Goal: Task Accomplishment & Management: Use online tool/utility

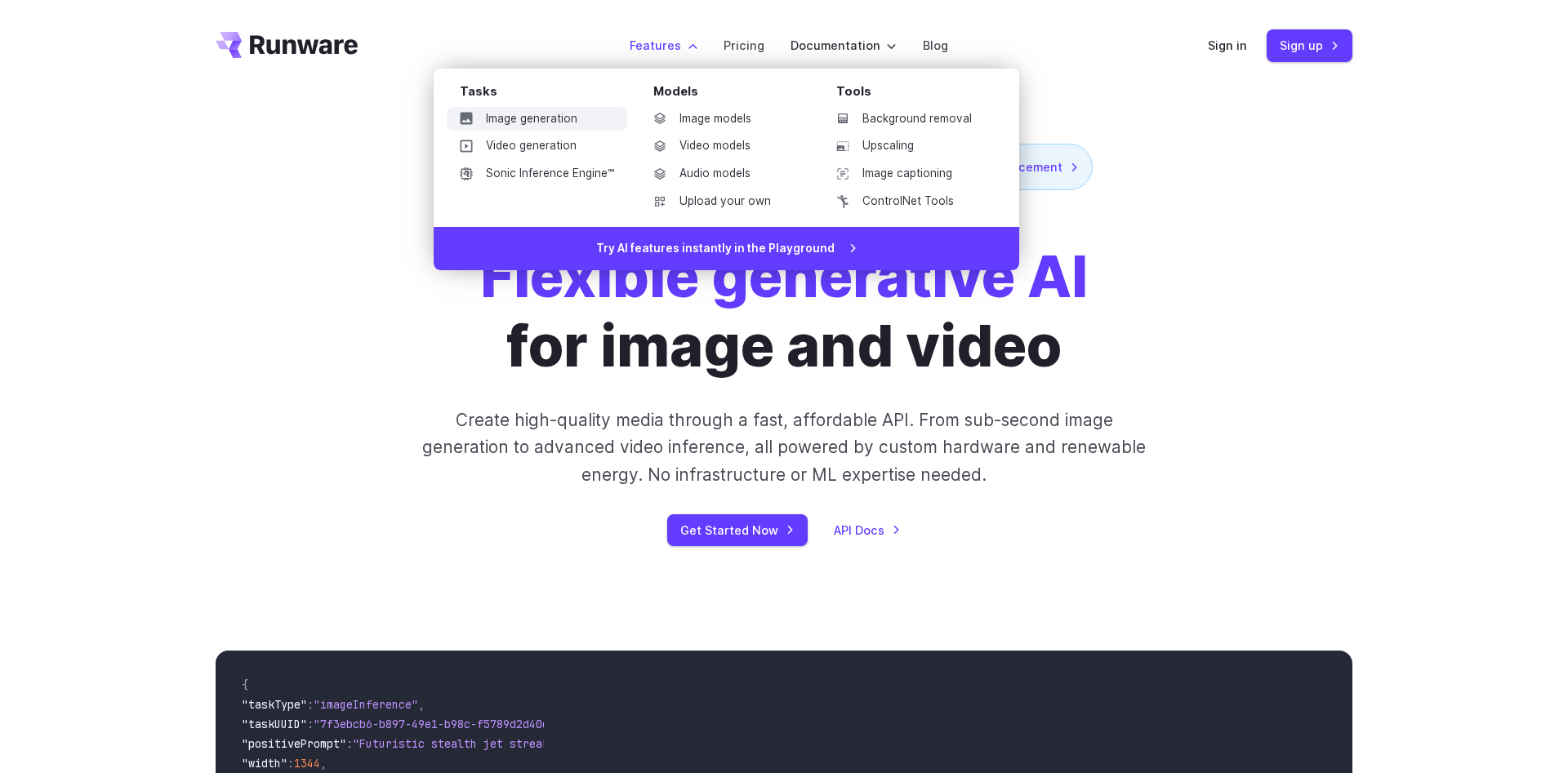
click at [548, 124] on link "Image generation" at bounding box center [537, 119] width 180 height 25
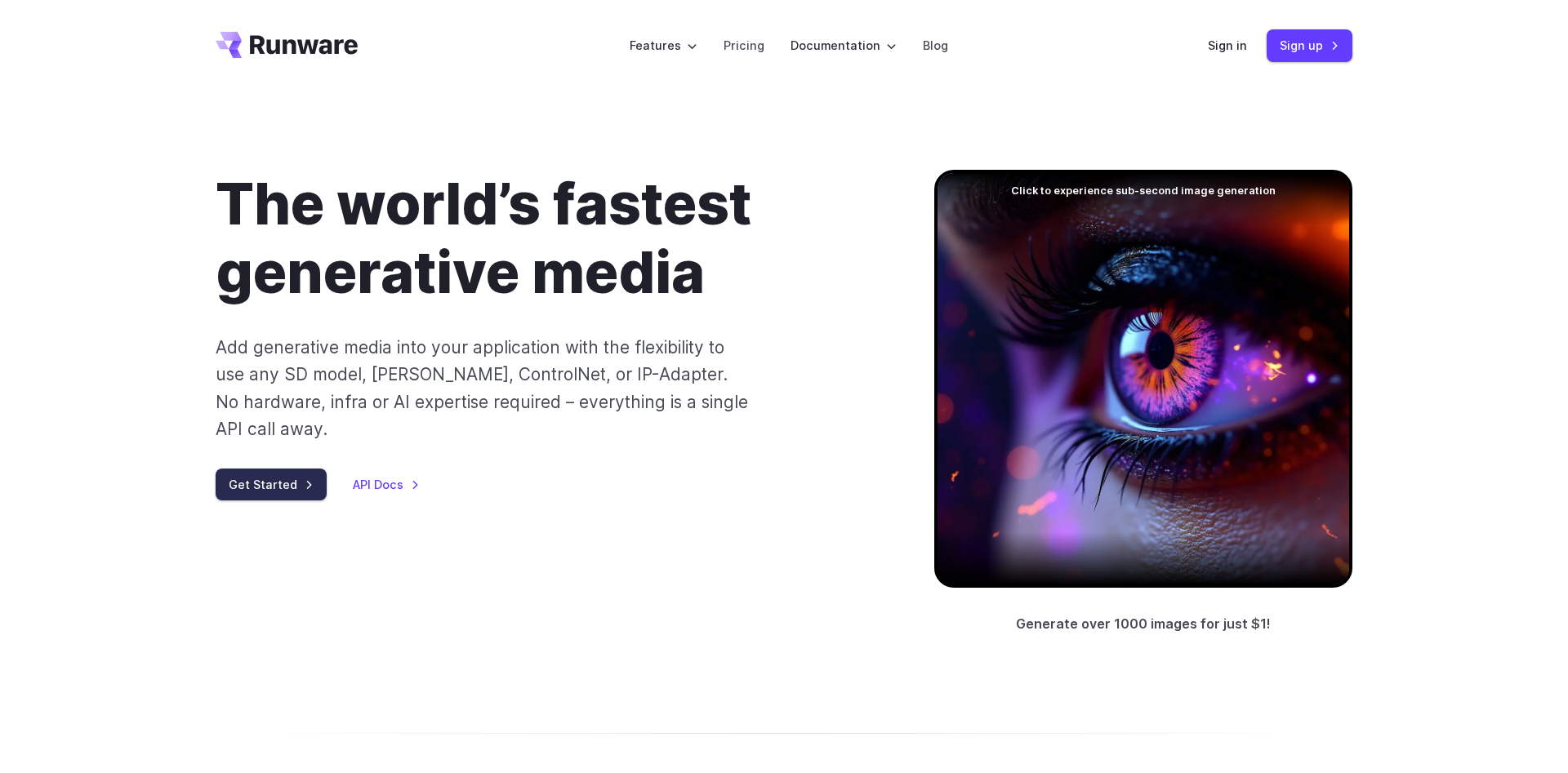
click at [252, 468] on link "Get Started" at bounding box center [271, 484] width 111 height 32
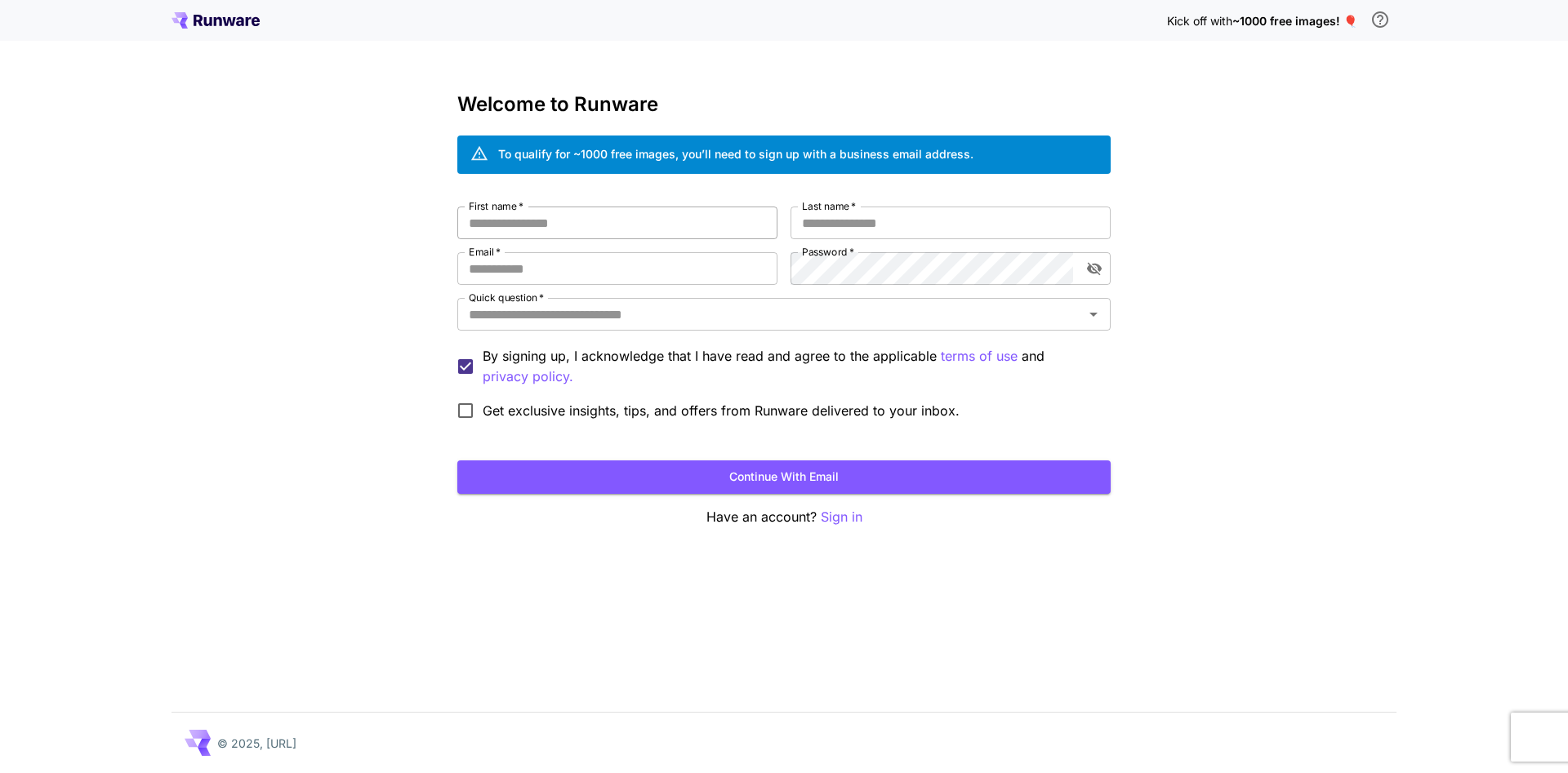
click at [564, 218] on input "First name   *" at bounding box center [617, 222] width 320 height 33
click at [825, 506] on div "Welcome to Runware To qualify for ~1000 free images, you’ll need to sign up wit…" at bounding box center [783, 310] width 653 height 434
click at [847, 521] on p "Sign in" at bounding box center [841, 516] width 42 height 20
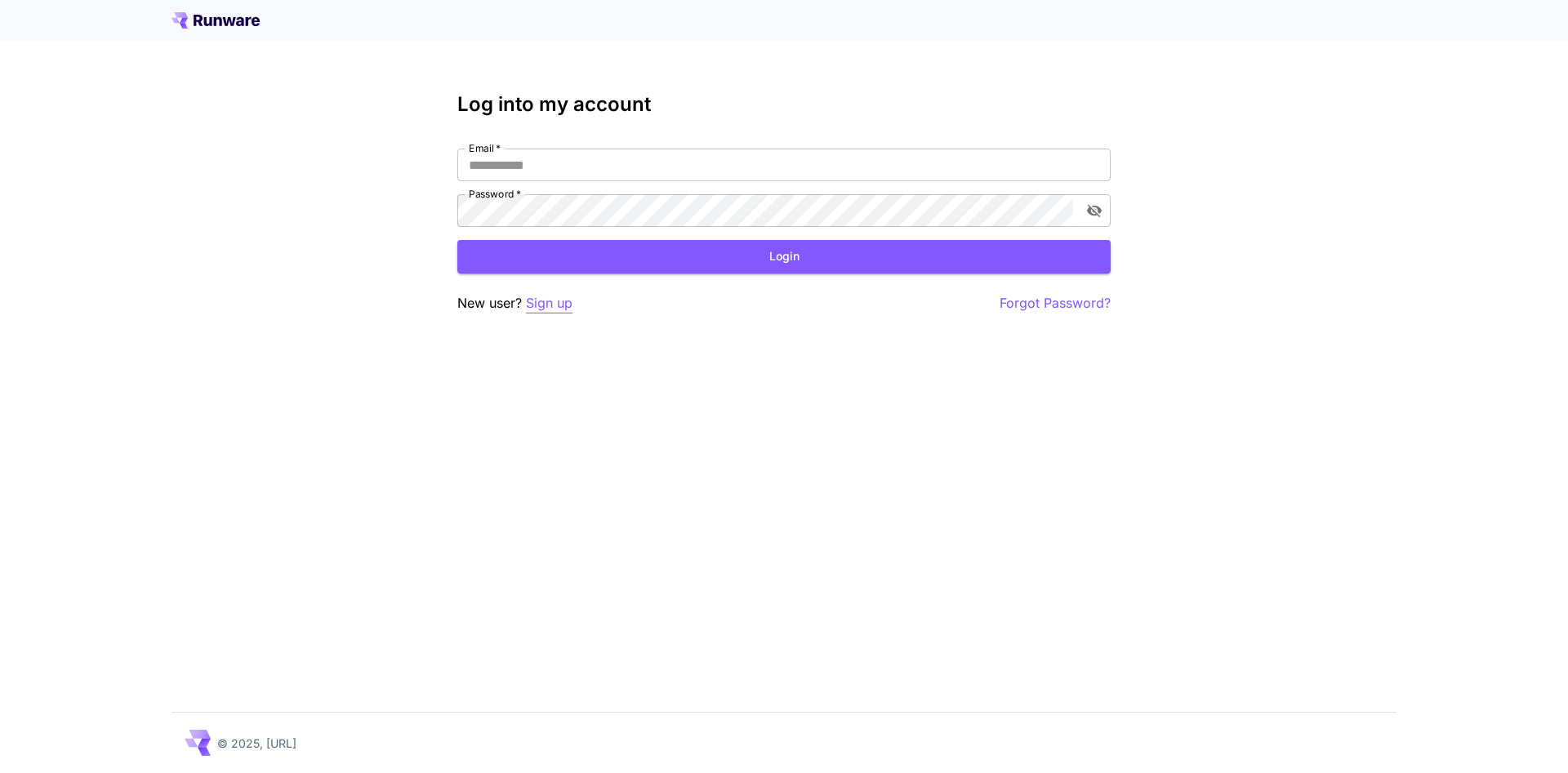
click at [551, 299] on p "Sign up" at bounding box center [549, 303] width 46 height 20
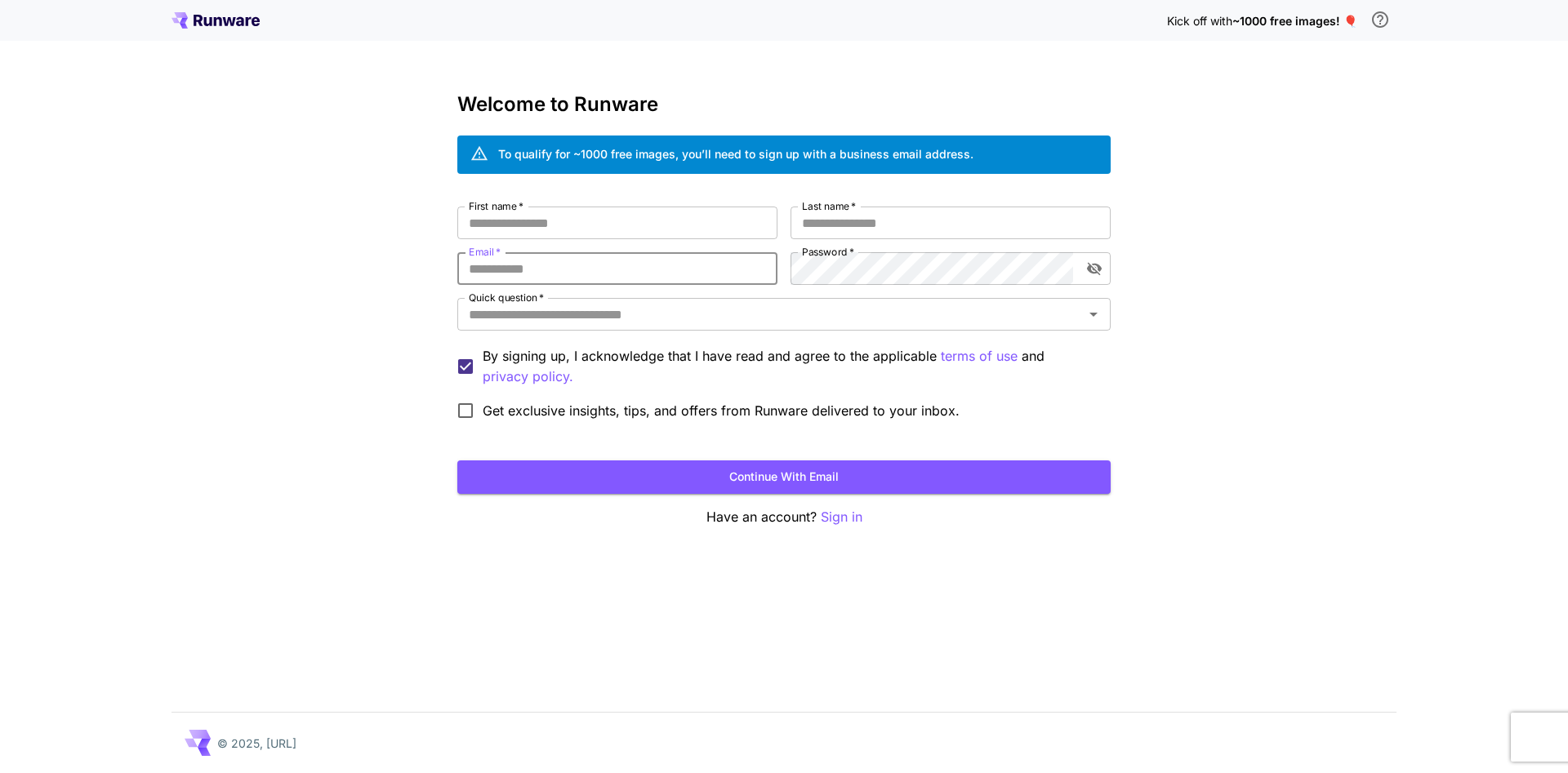
click at [636, 252] on input "Email   *" at bounding box center [617, 268] width 320 height 33
click at [636, 259] on input "Email   *" at bounding box center [617, 268] width 320 height 33
paste input "**********"
type input "**********"
click at [557, 234] on input "First name   *" at bounding box center [617, 222] width 320 height 33
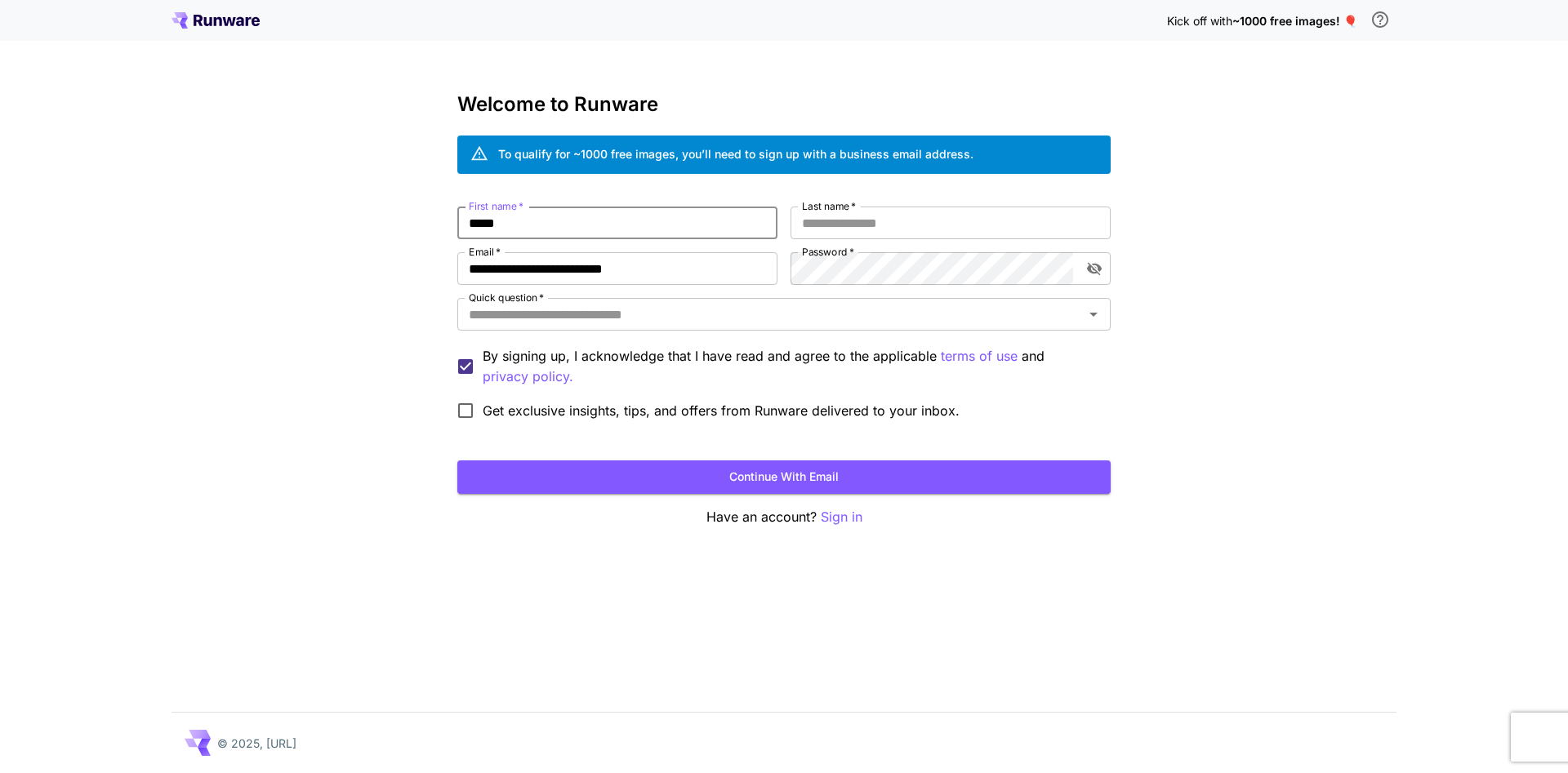
type input "*****"
type input "**"
click at [541, 313] on input "Quick question   *" at bounding box center [771, 315] width 617 height 23
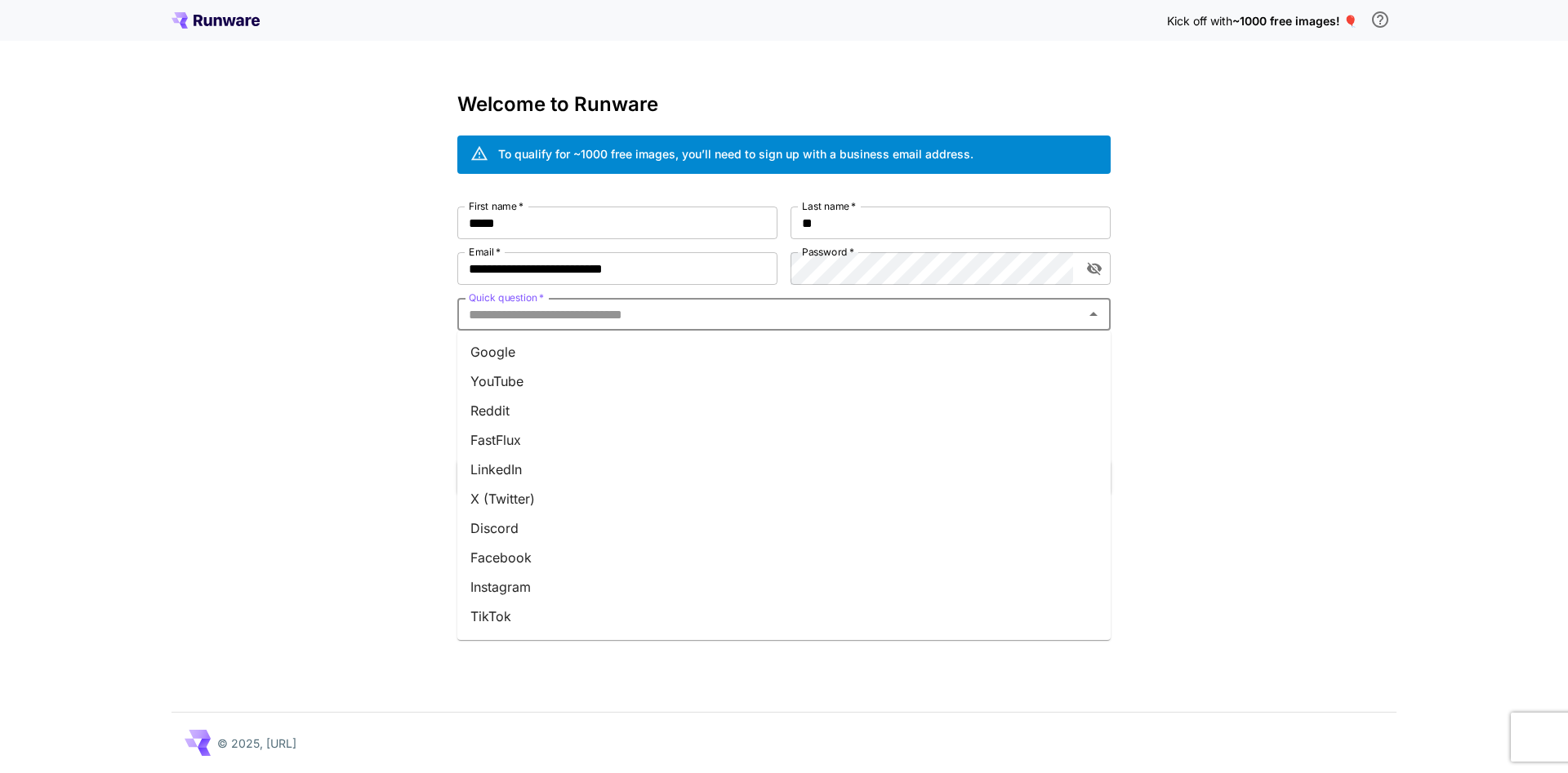
click at [558, 588] on li "Instagram" at bounding box center [783, 586] width 653 height 29
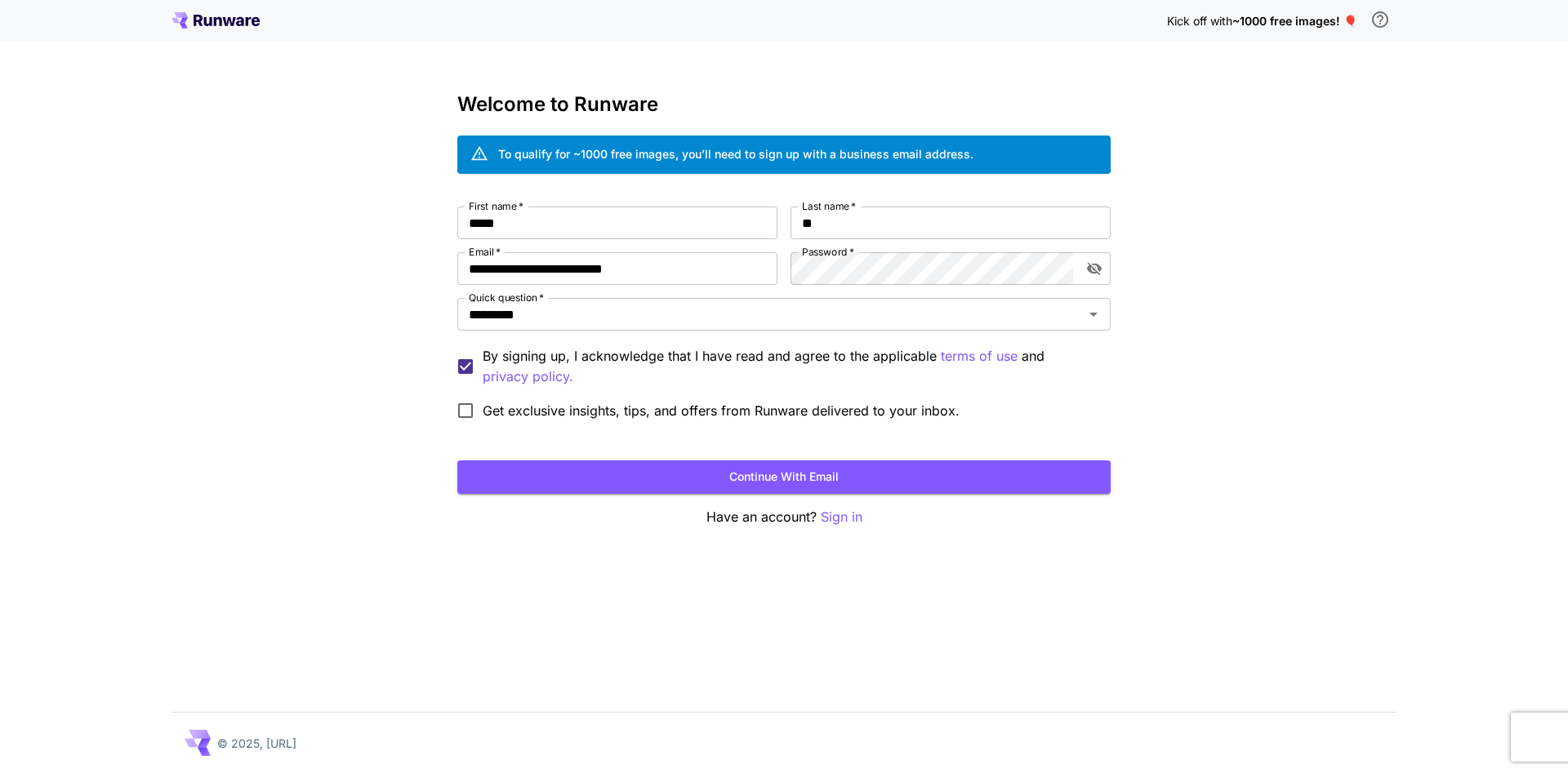
click at [300, 464] on div "**********" at bounding box center [784, 386] width 1568 height 773
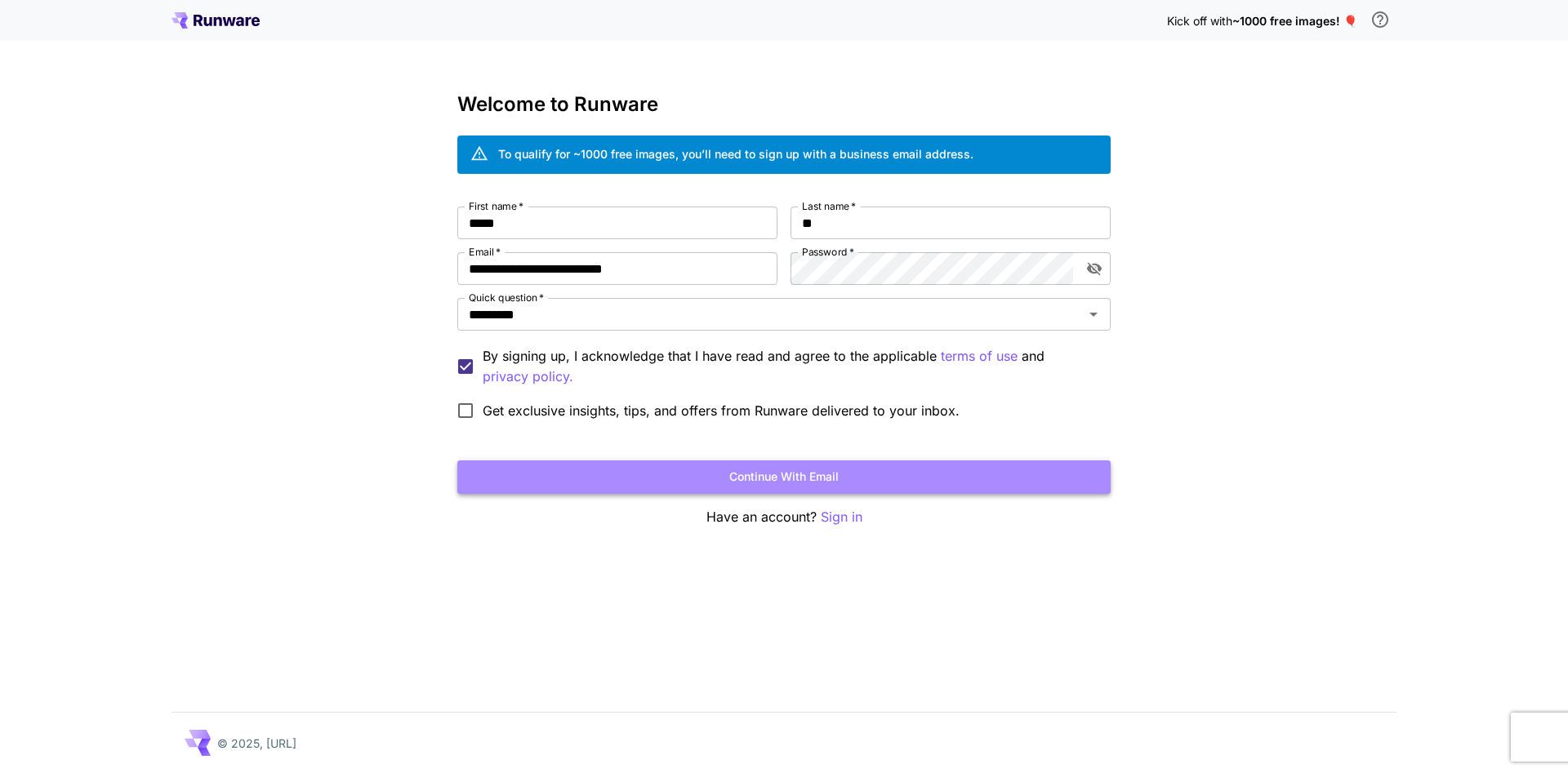
click at [756, 480] on button "Continue with email" at bounding box center [783, 477] width 653 height 34
click at [859, 472] on button "Continue with email" at bounding box center [783, 477] width 653 height 34
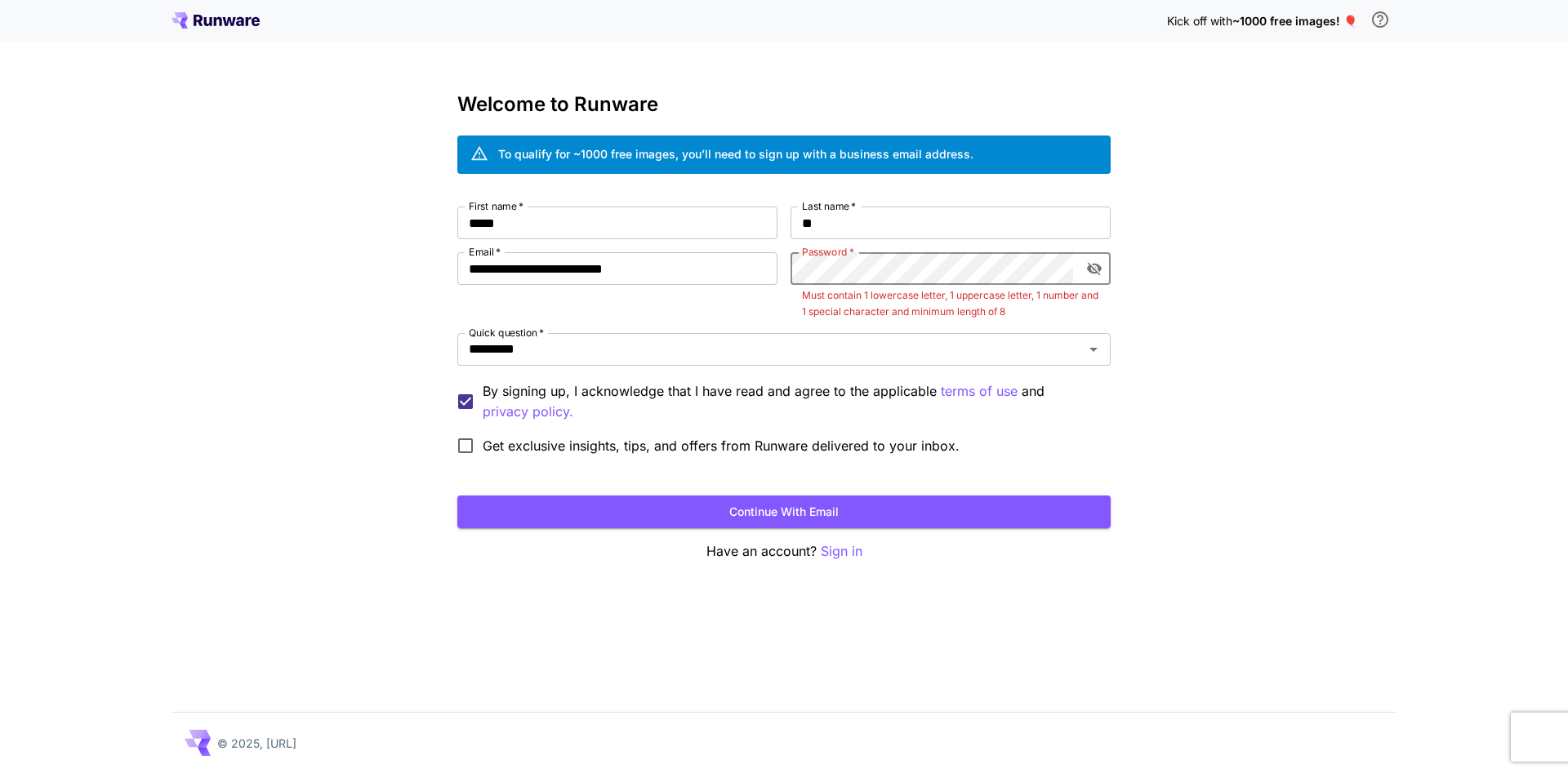
click at [1092, 267] on icon "toggle password visibility" at bounding box center [1094, 269] width 15 height 13
click at [1094, 267] on icon "toggle password visibility" at bounding box center [1094, 269] width 15 height 11
click at [1094, 267] on icon "toggle password visibility" at bounding box center [1094, 268] width 16 height 16
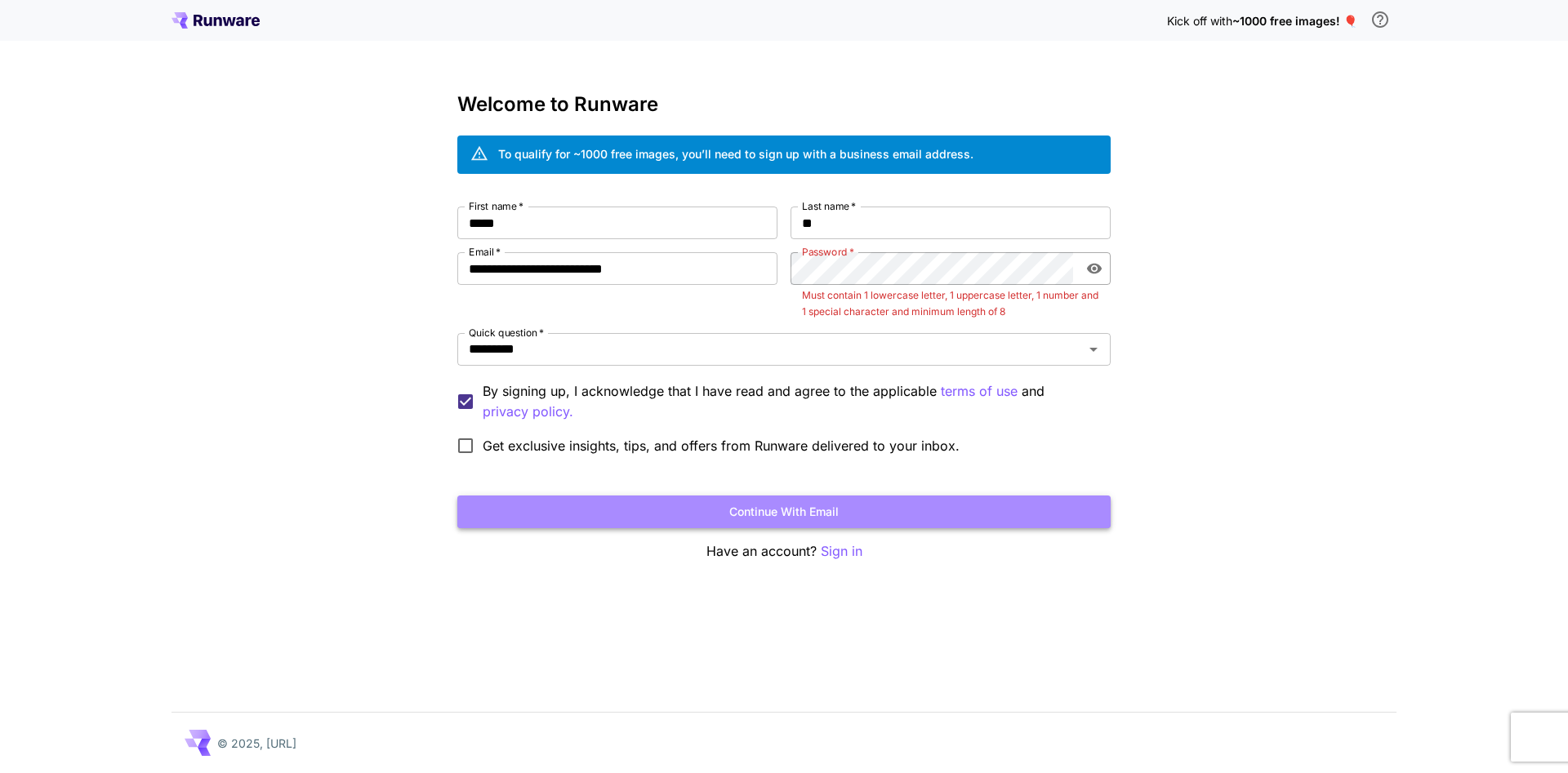
click at [872, 526] on button "Continue with email" at bounding box center [783, 513] width 653 height 34
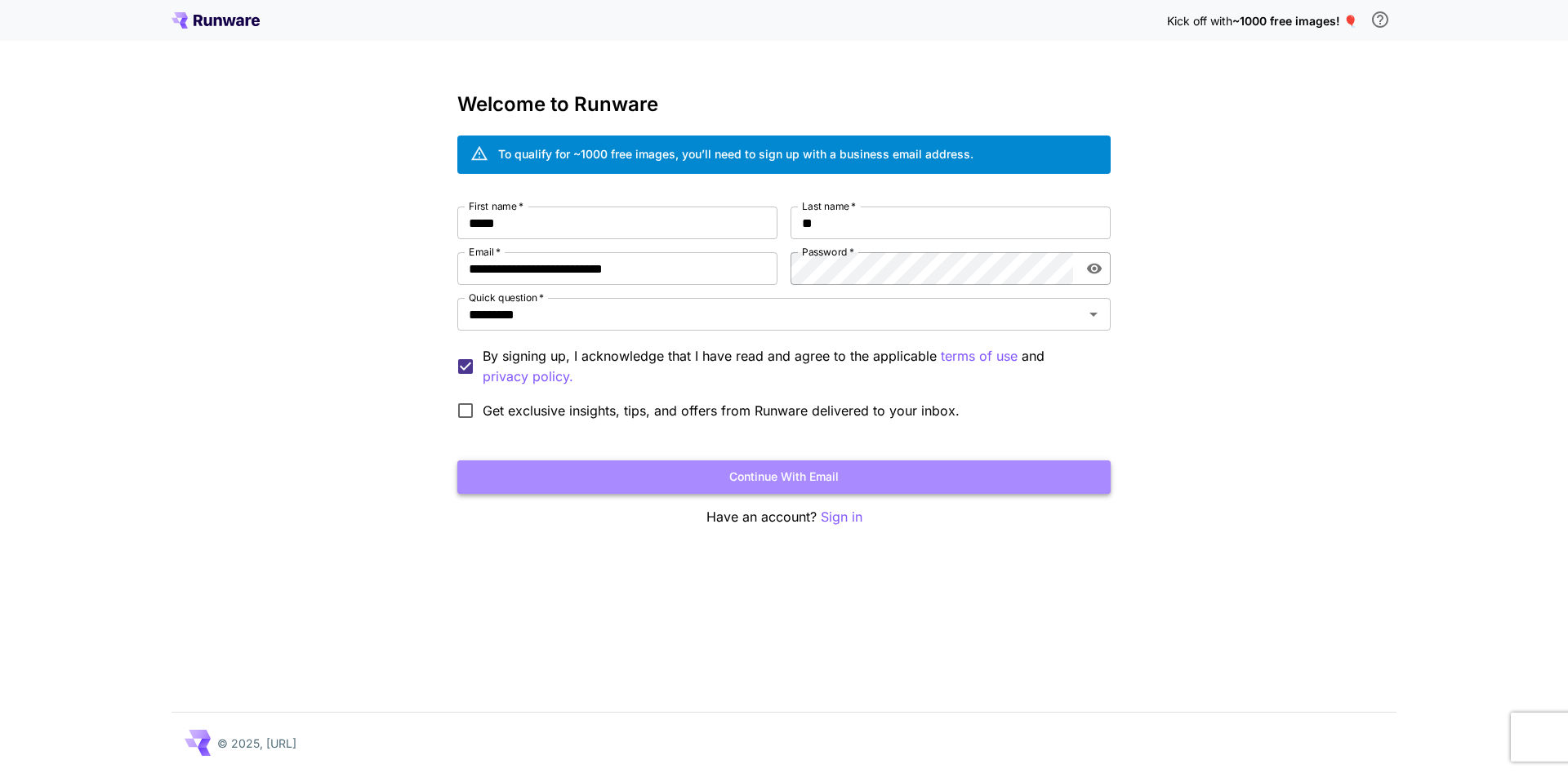
click at [952, 485] on button "Continue with email" at bounding box center [783, 477] width 653 height 34
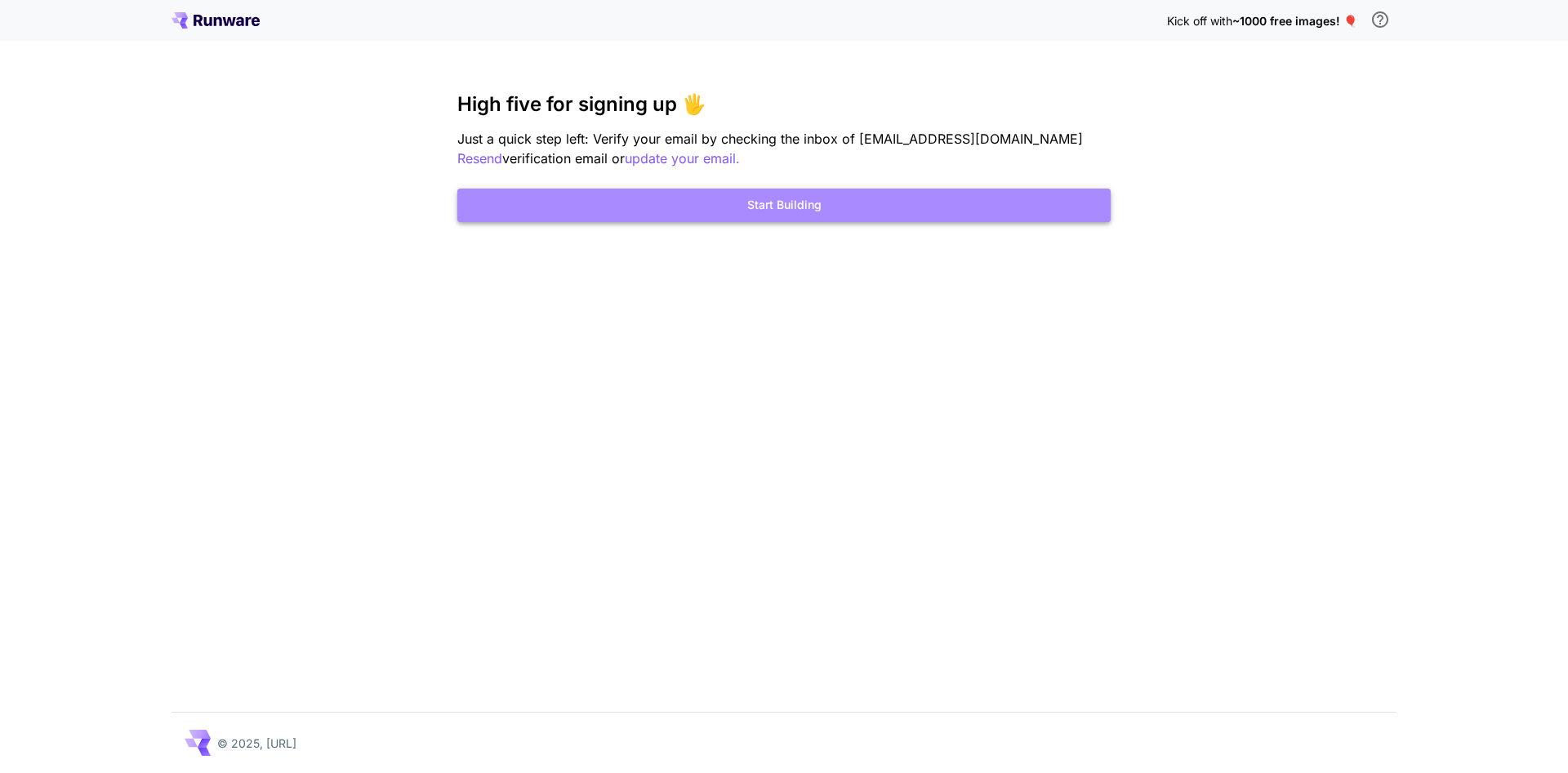
click at [828, 202] on button "Start Building" at bounding box center [783, 205] width 653 height 34
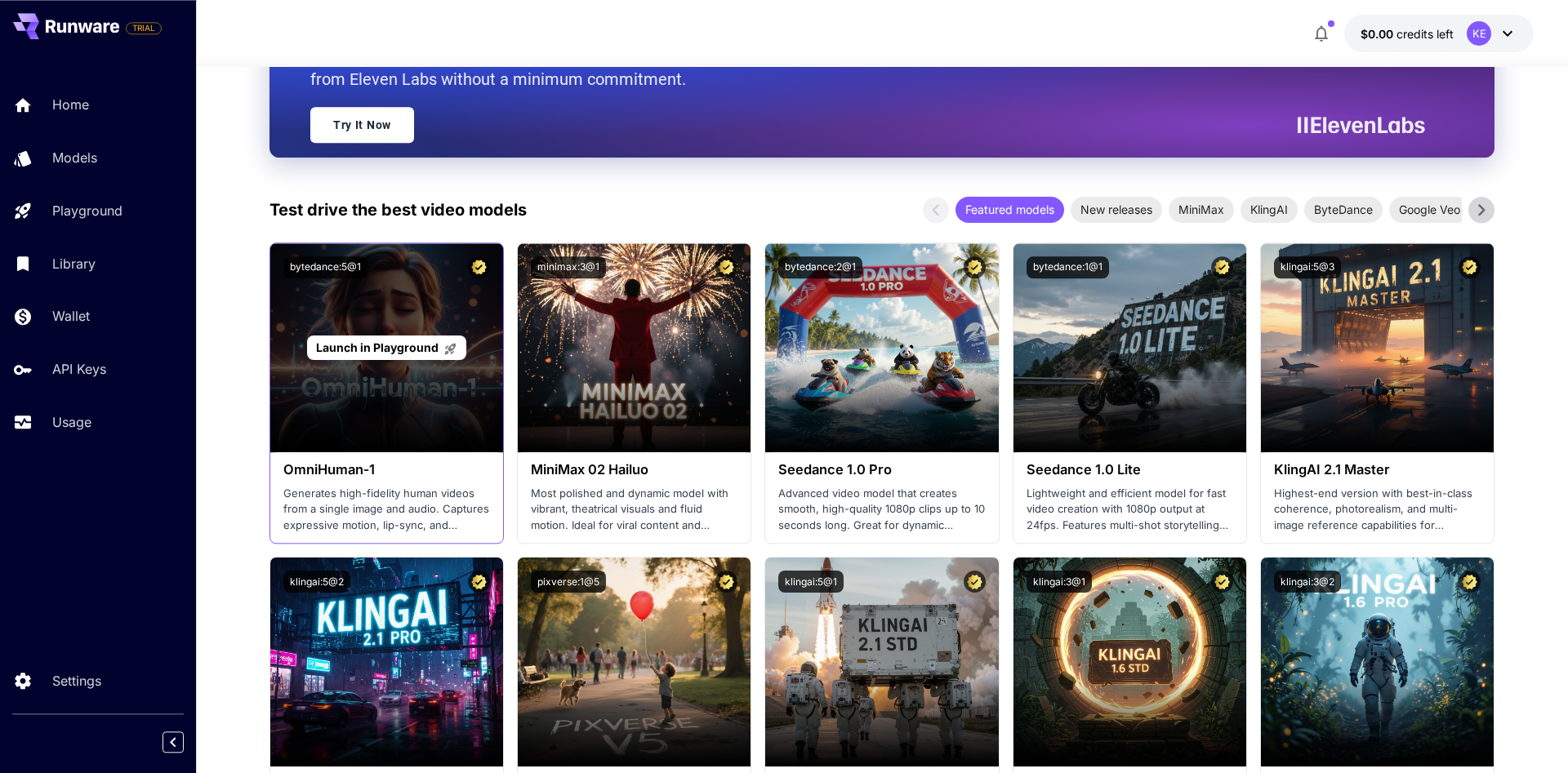
scroll to position [417, 0]
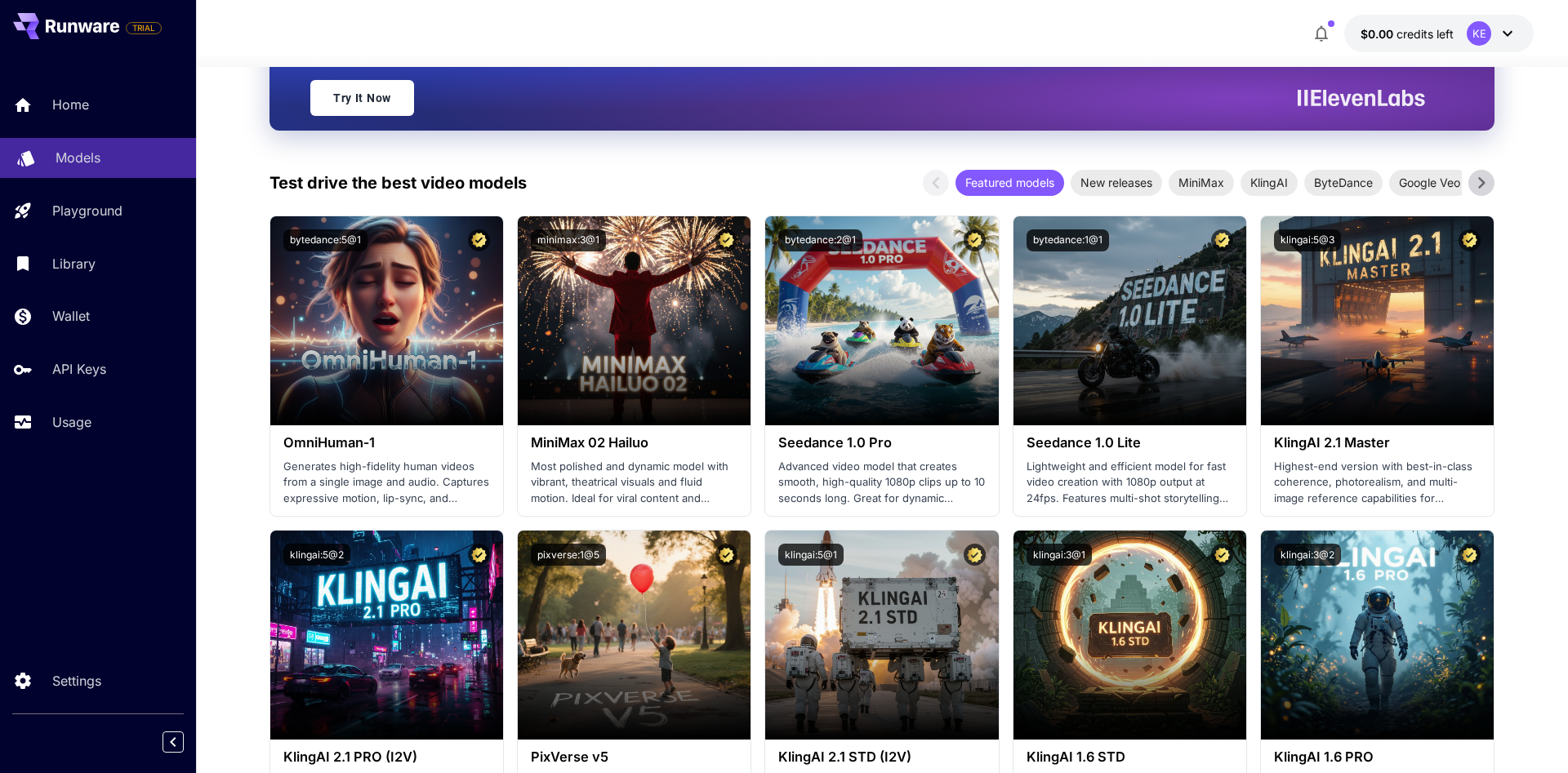
click at [76, 169] on link "Models" at bounding box center [98, 157] width 196 height 40
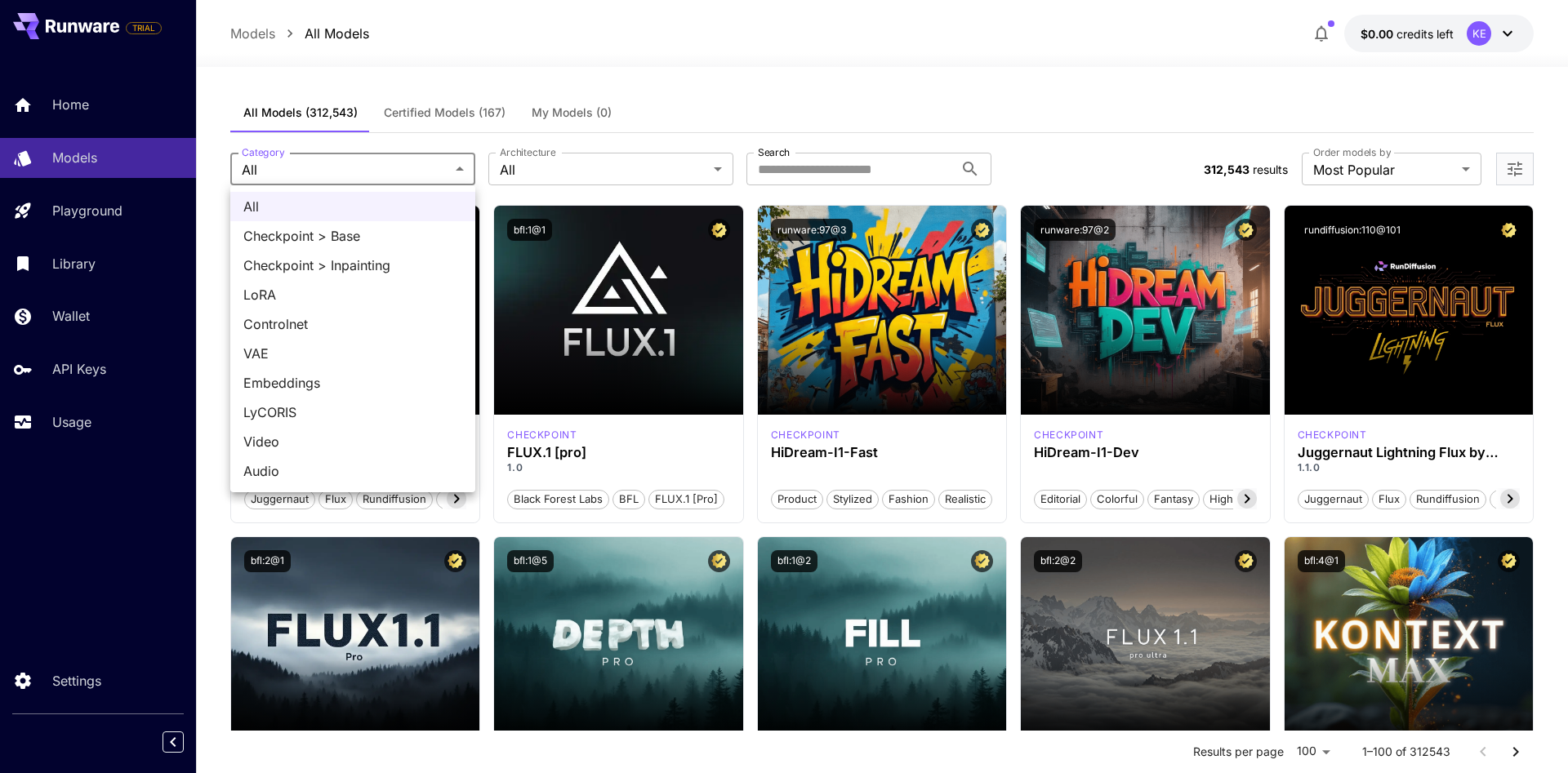
click at [315, 160] on div at bounding box center [784, 386] width 1568 height 773
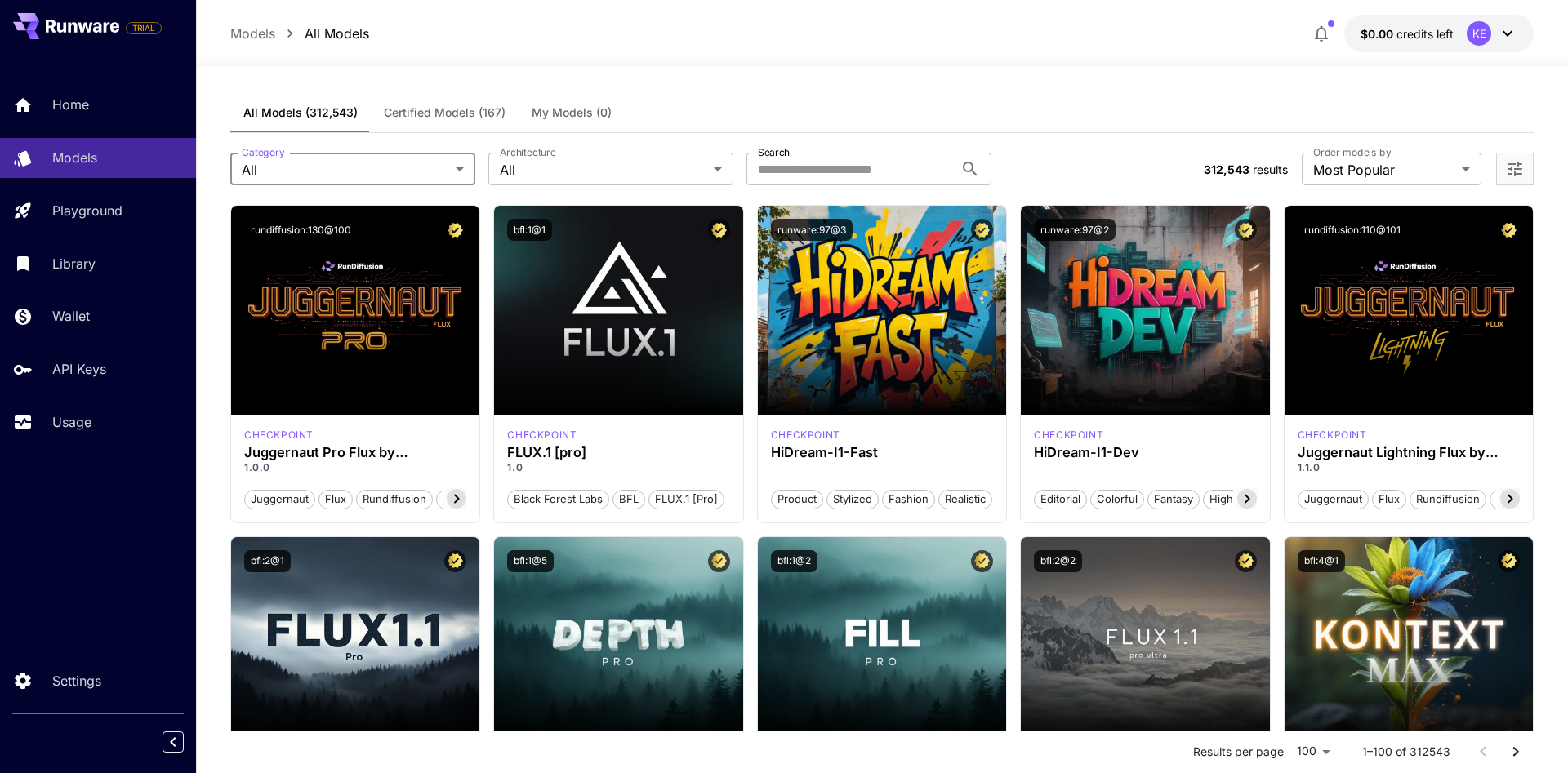
click at [1426, 36] on span "credits left" at bounding box center [1425, 34] width 57 height 14
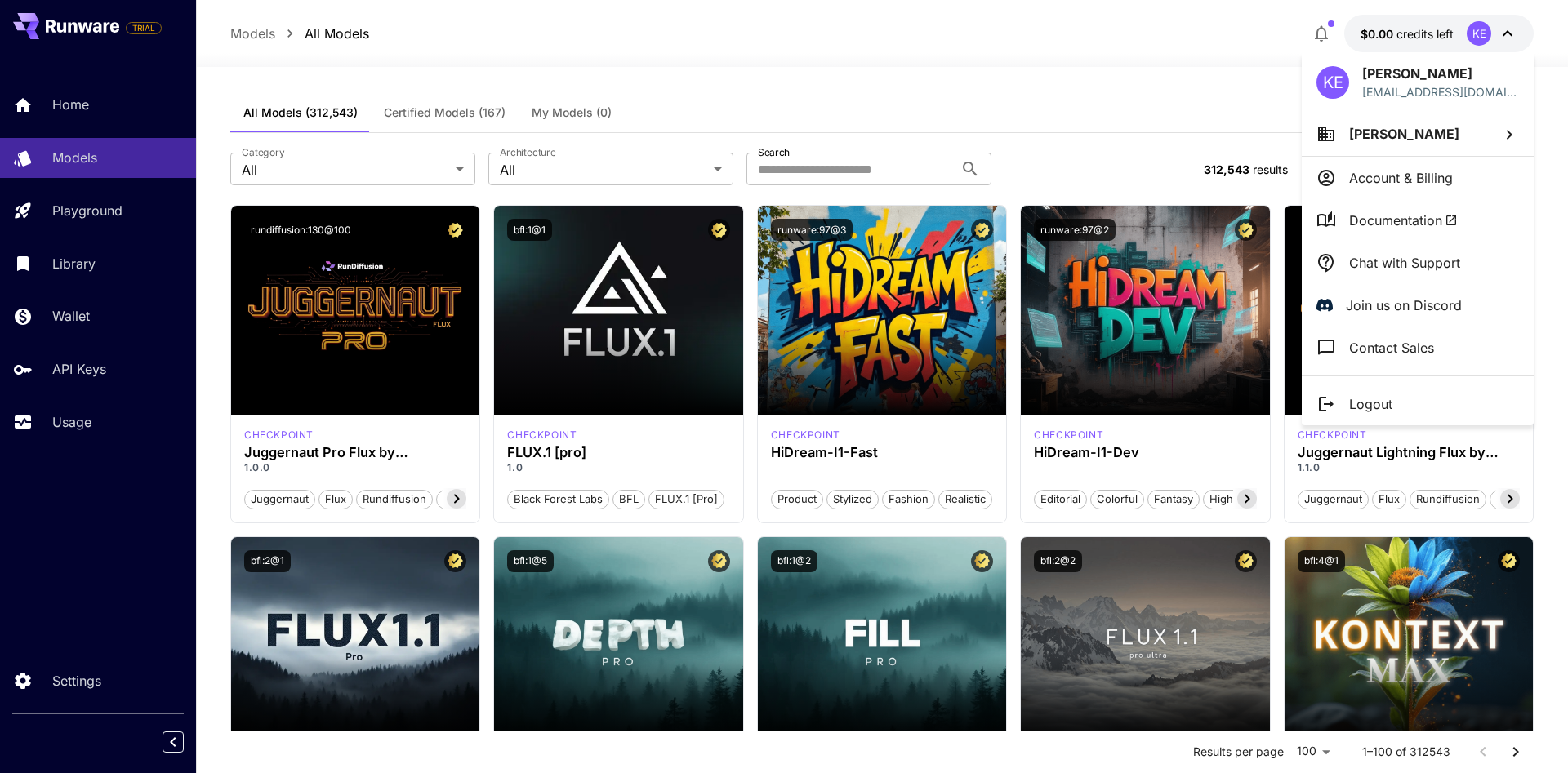
click at [73, 431] on div at bounding box center [784, 386] width 1568 height 773
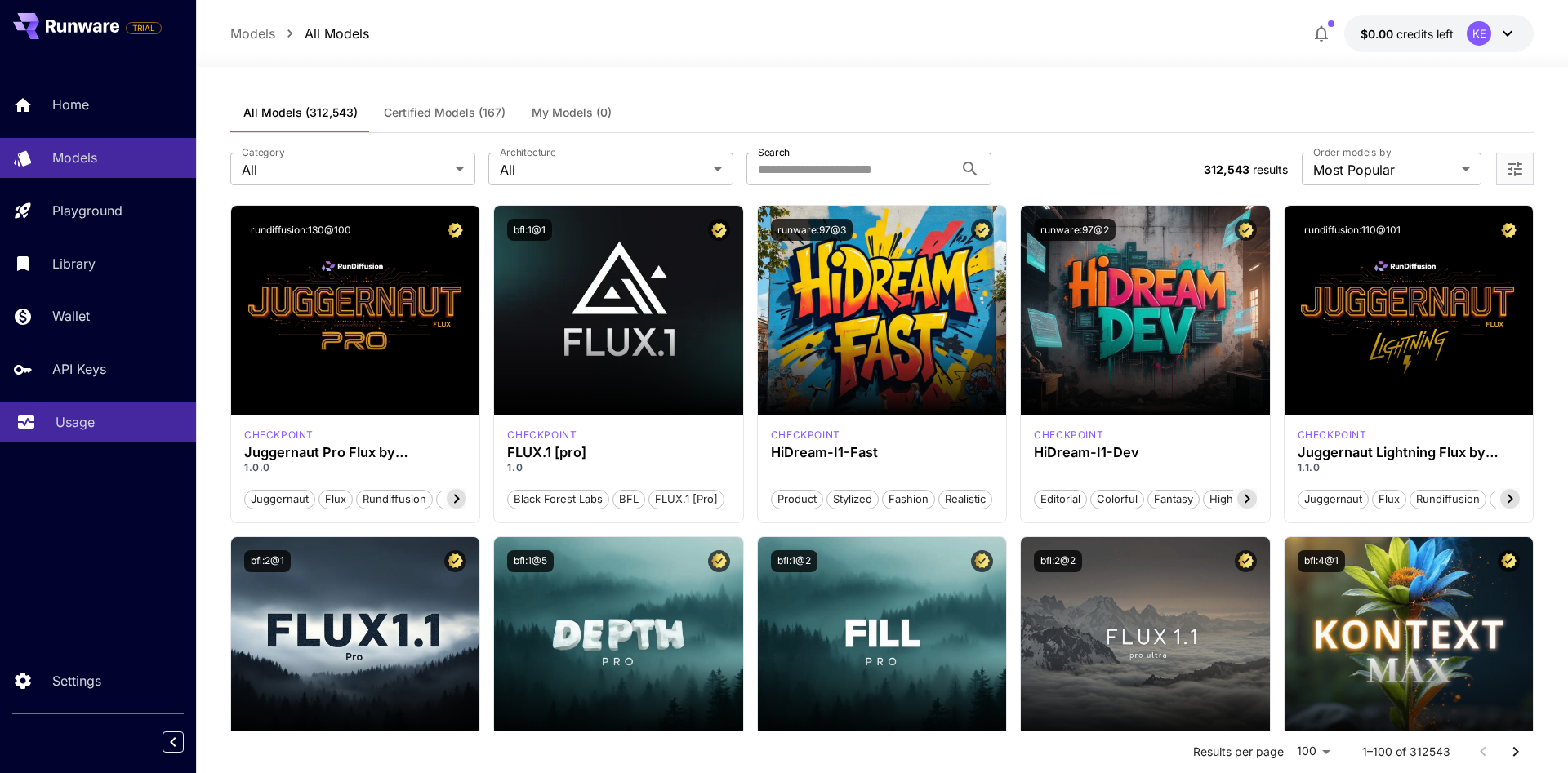
click at [73, 426] on p "Usage" at bounding box center [75, 422] width 39 height 20
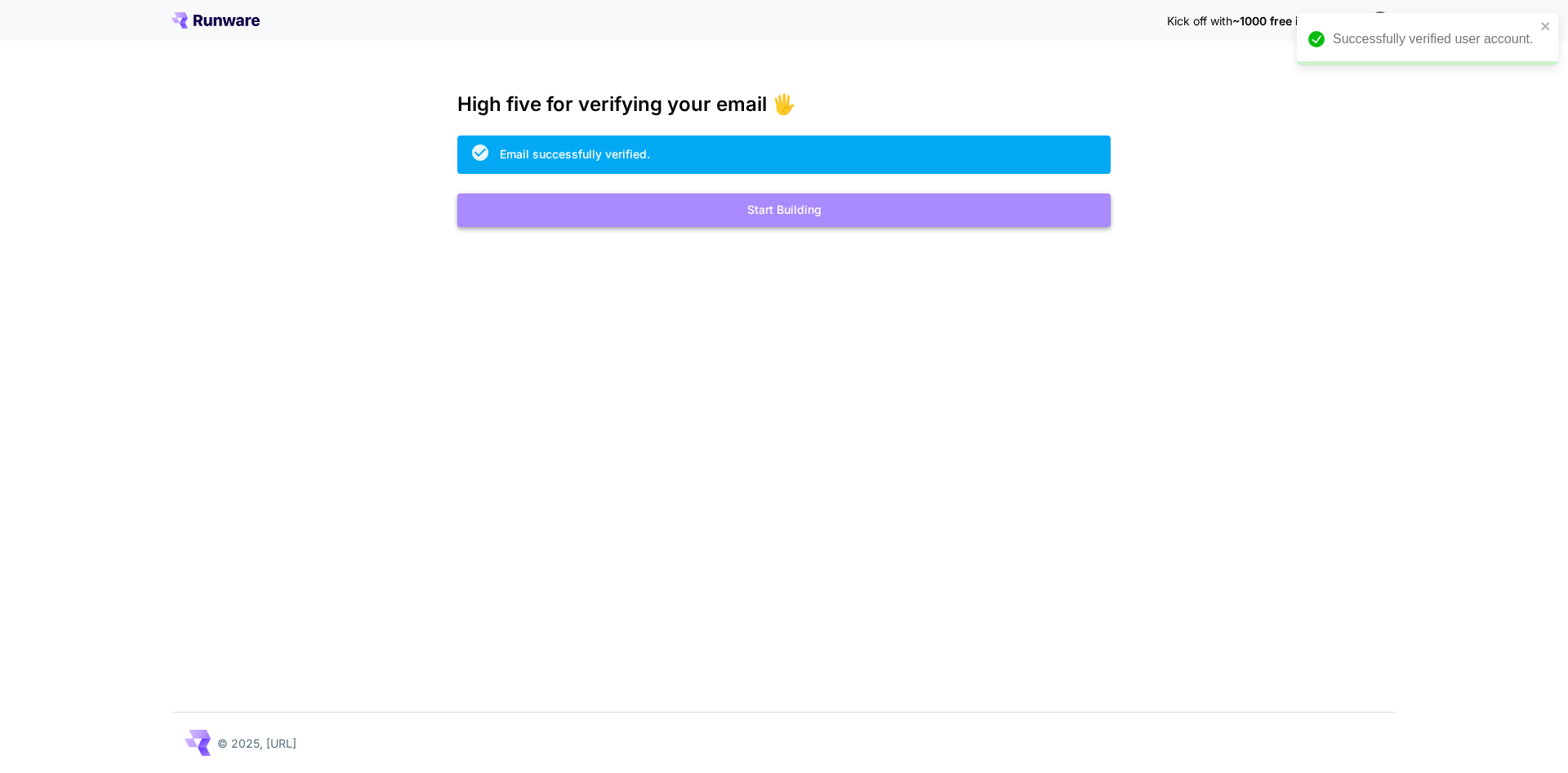
click at [708, 219] on button "Start Building" at bounding box center [783, 211] width 653 height 34
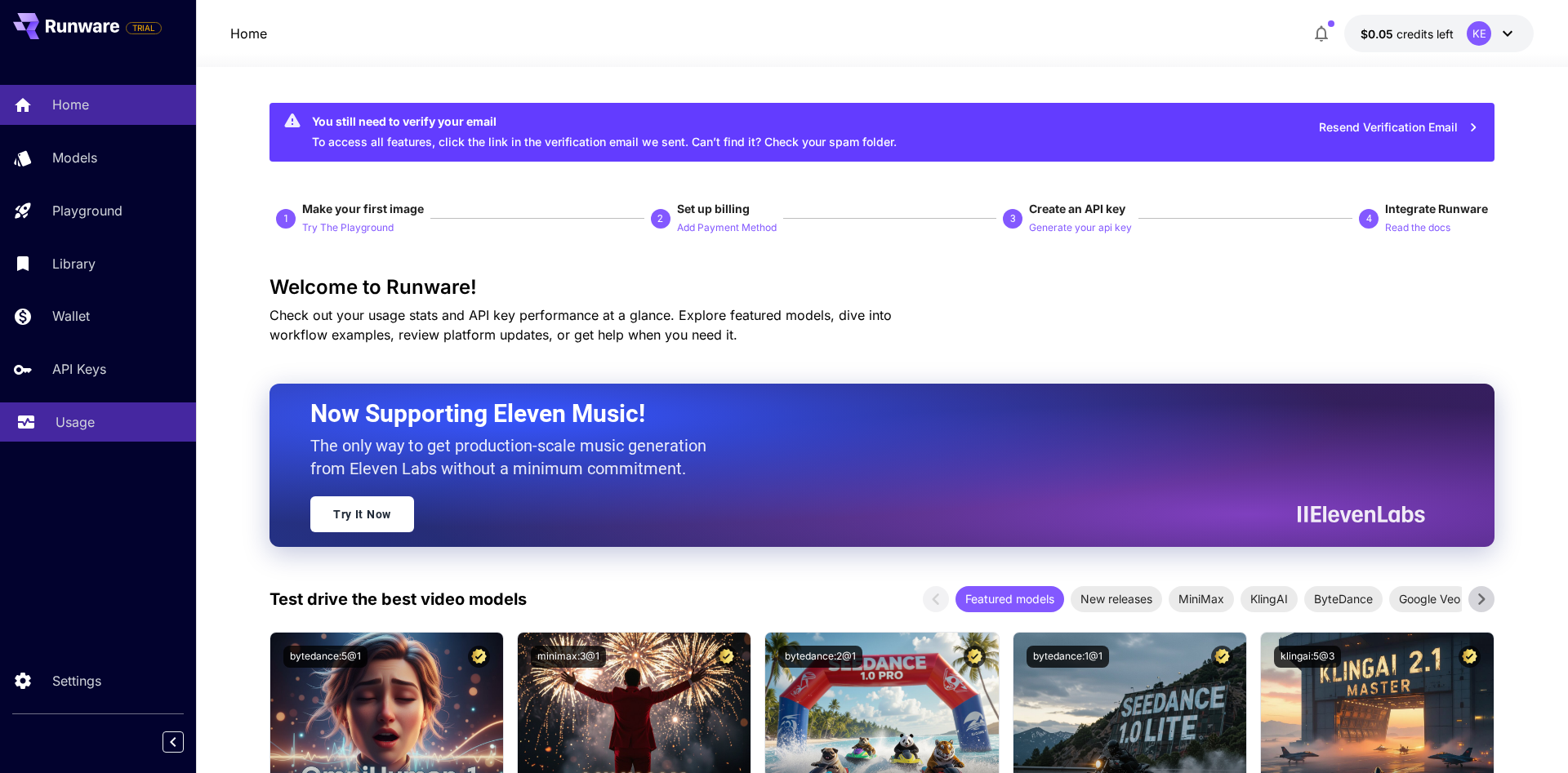
click at [53, 436] on link "Usage" at bounding box center [98, 422] width 196 height 40
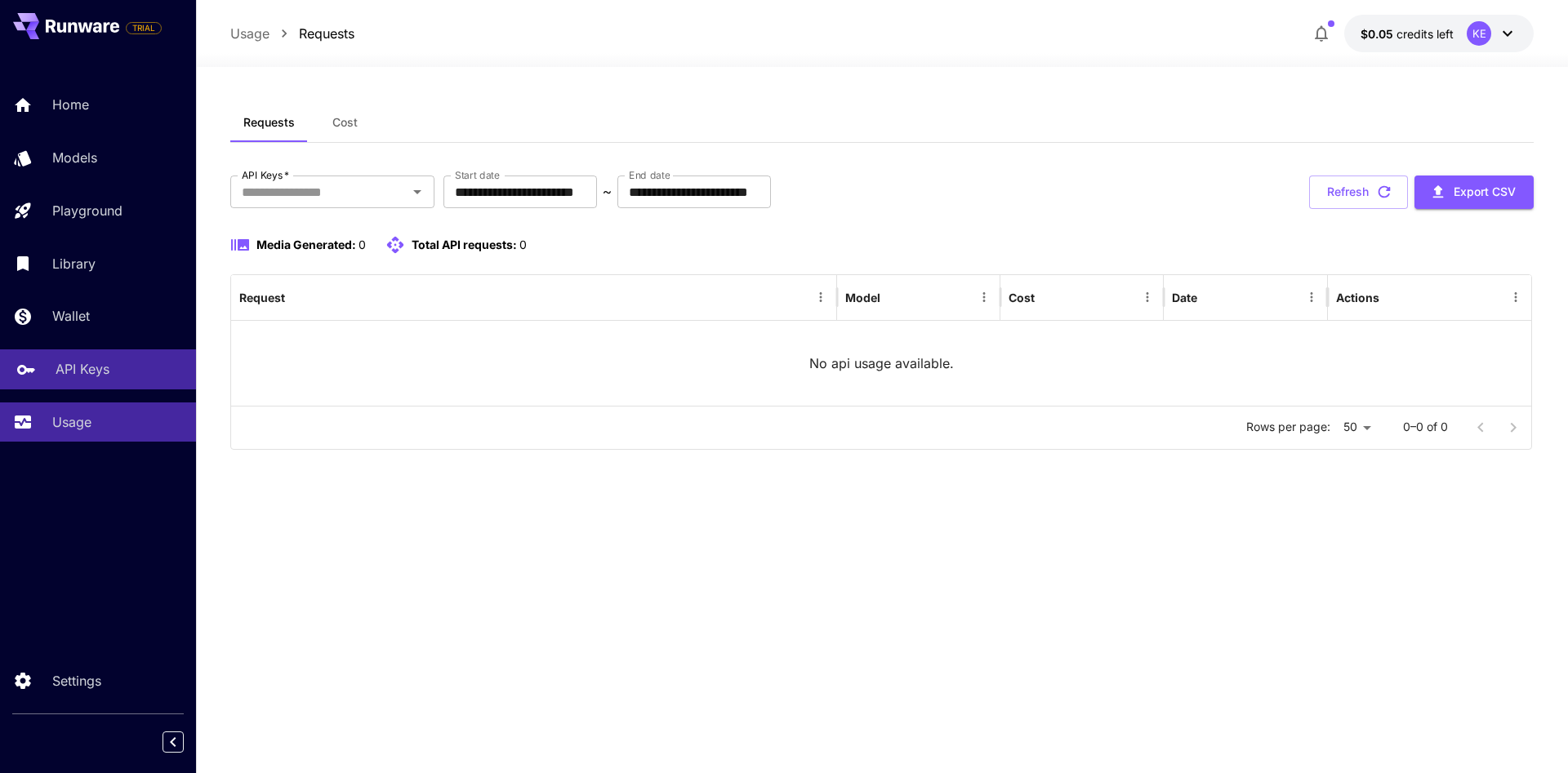
click at [68, 379] on p "API Keys" at bounding box center [82, 369] width 54 height 20
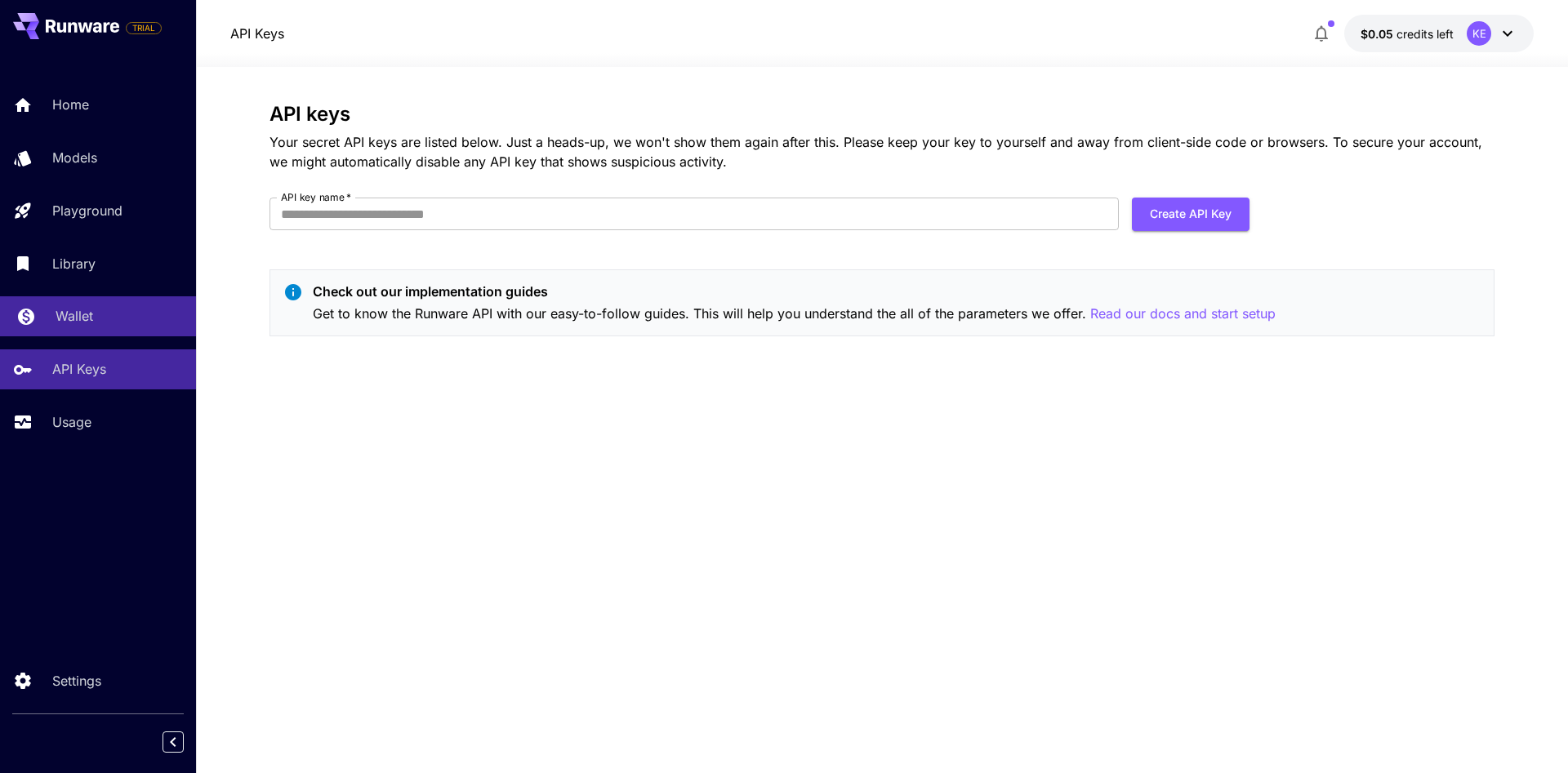
click at [74, 315] on p "Wallet" at bounding box center [74, 315] width 37 height 20
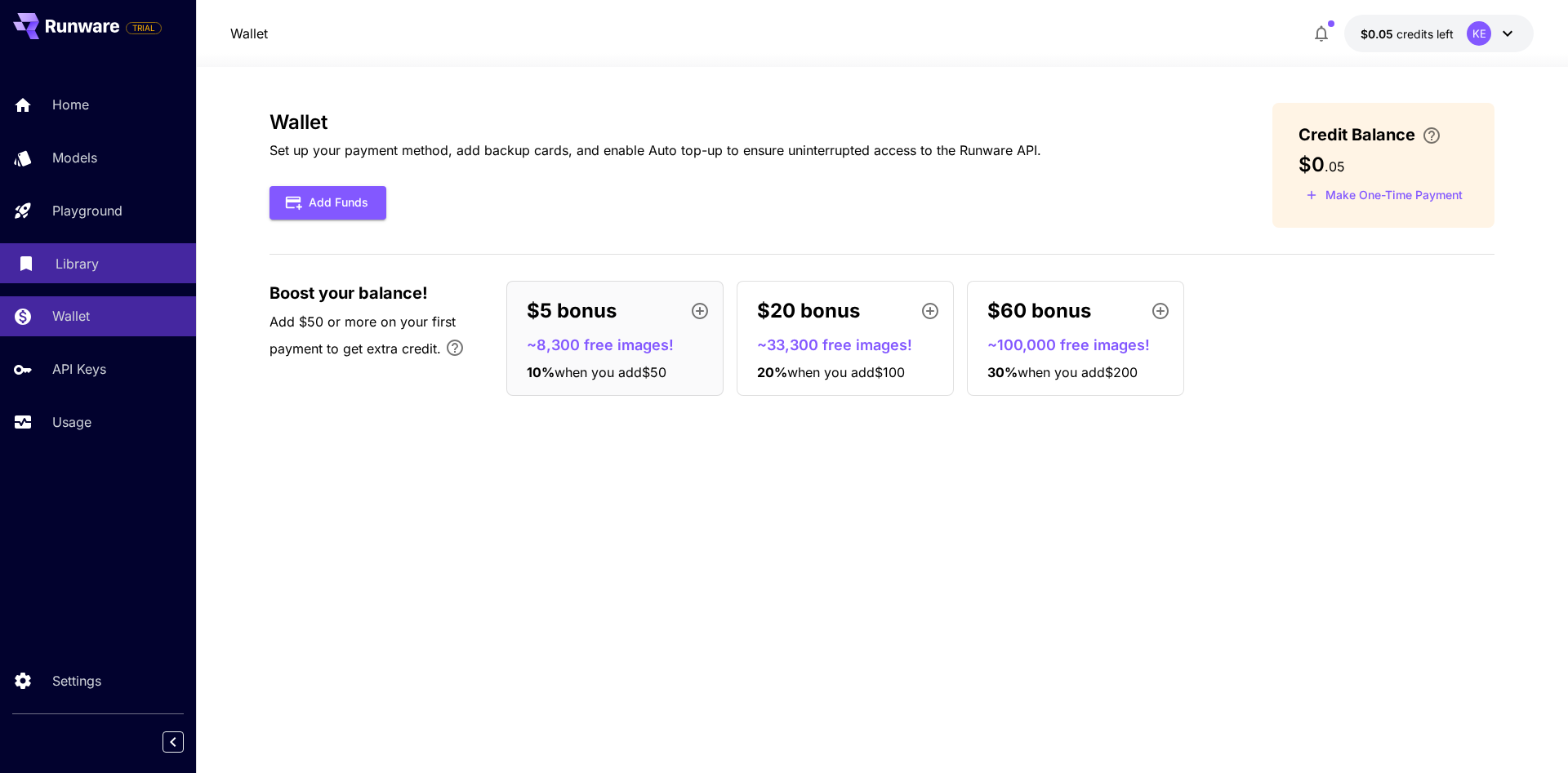
click at [78, 274] on p "Library" at bounding box center [76, 264] width 44 height 20
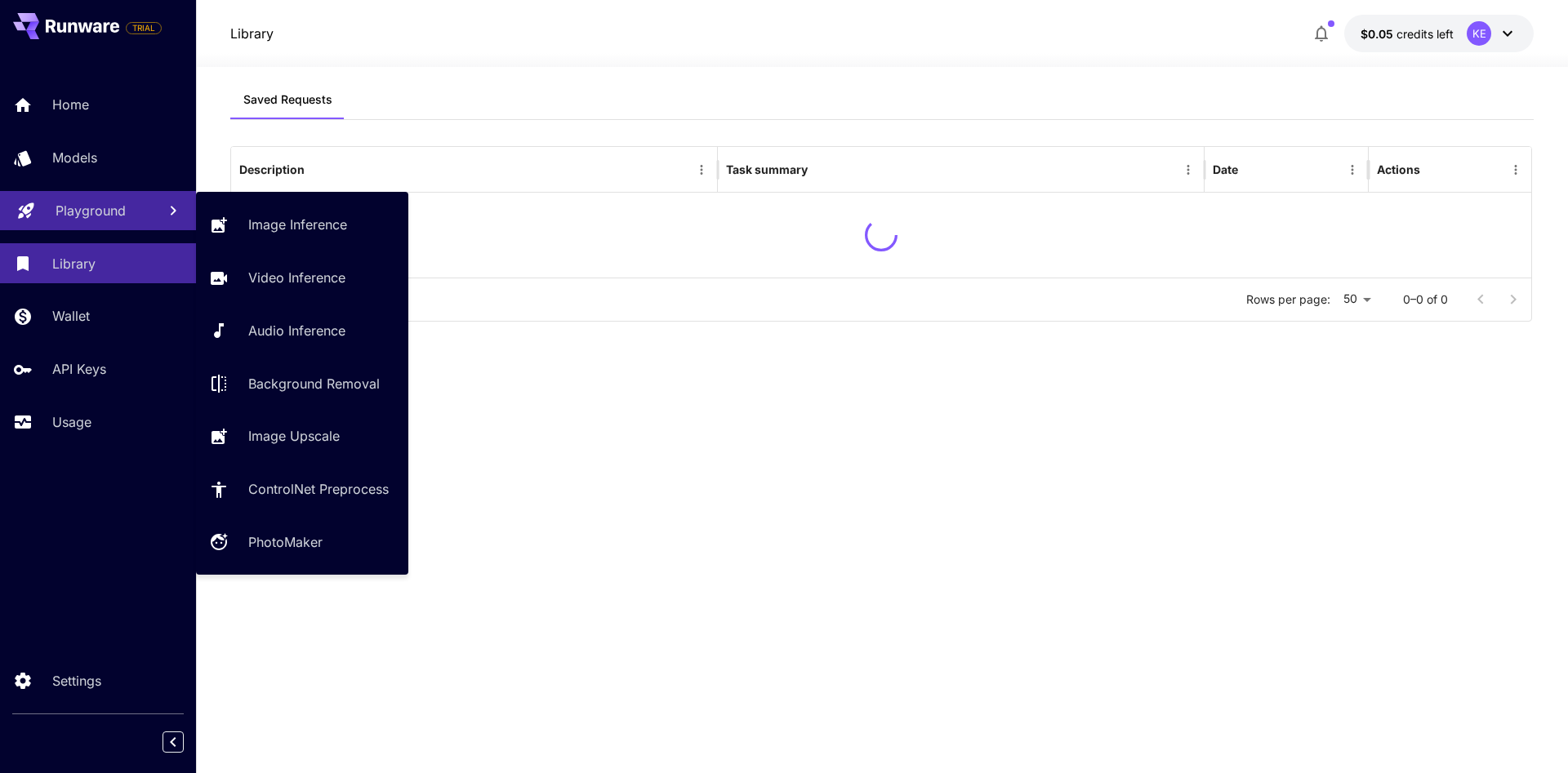
click at [85, 210] on p "Playground" at bounding box center [90, 211] width 70 height 20
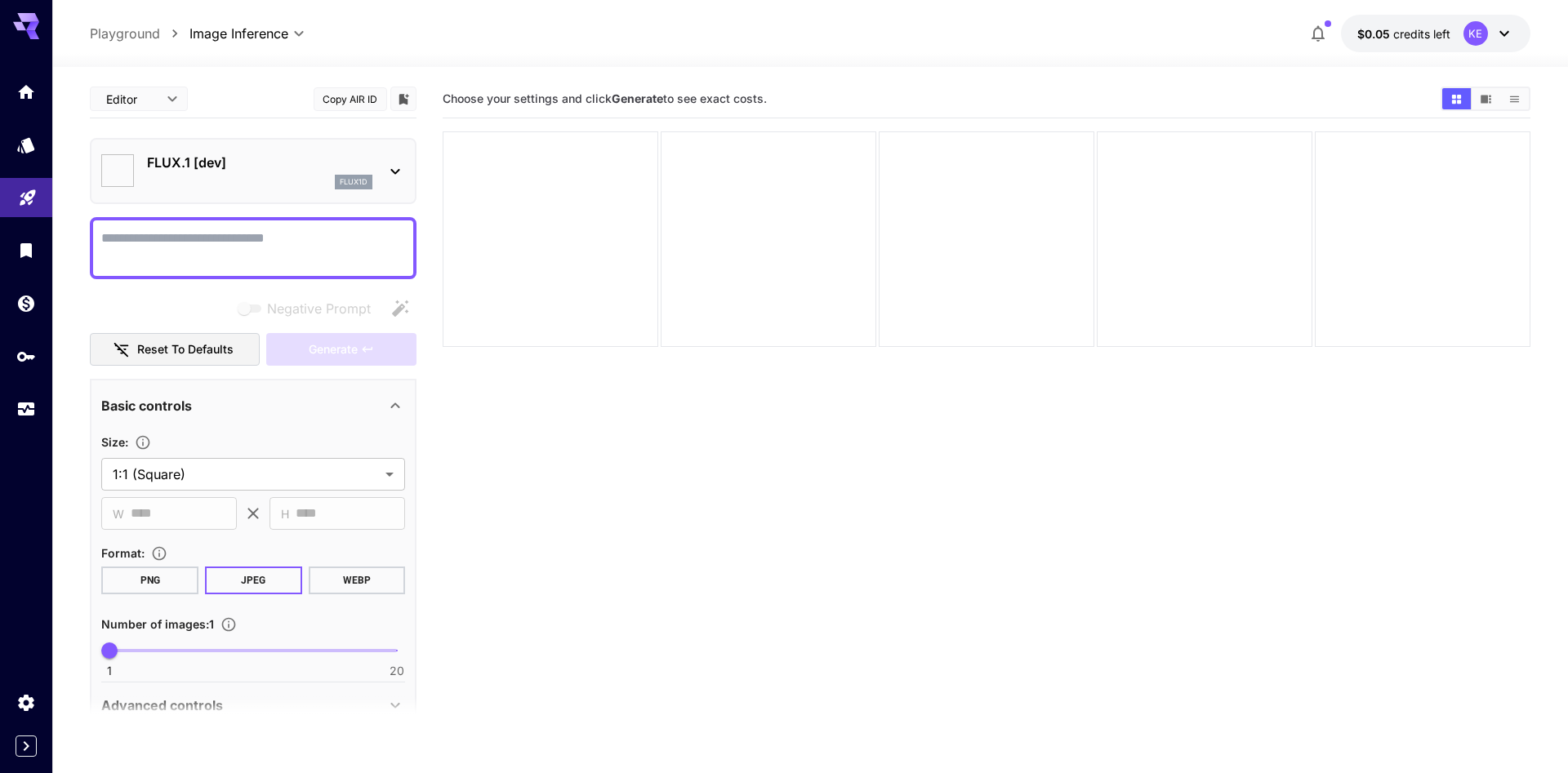
type input "**********"
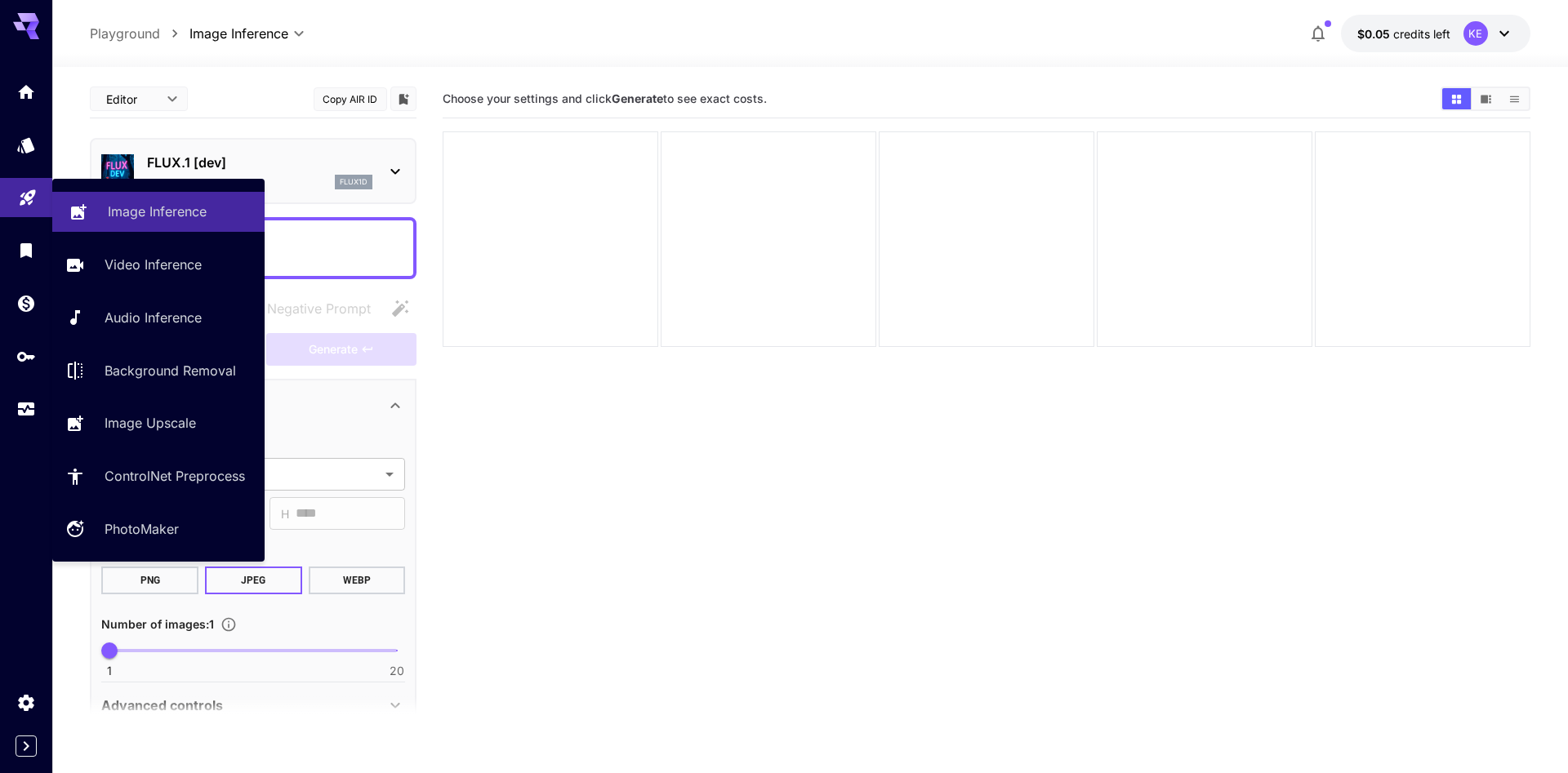
click at [139, 227] on link "Image Inference" at bounding box center [158, 211] width 212 height 40
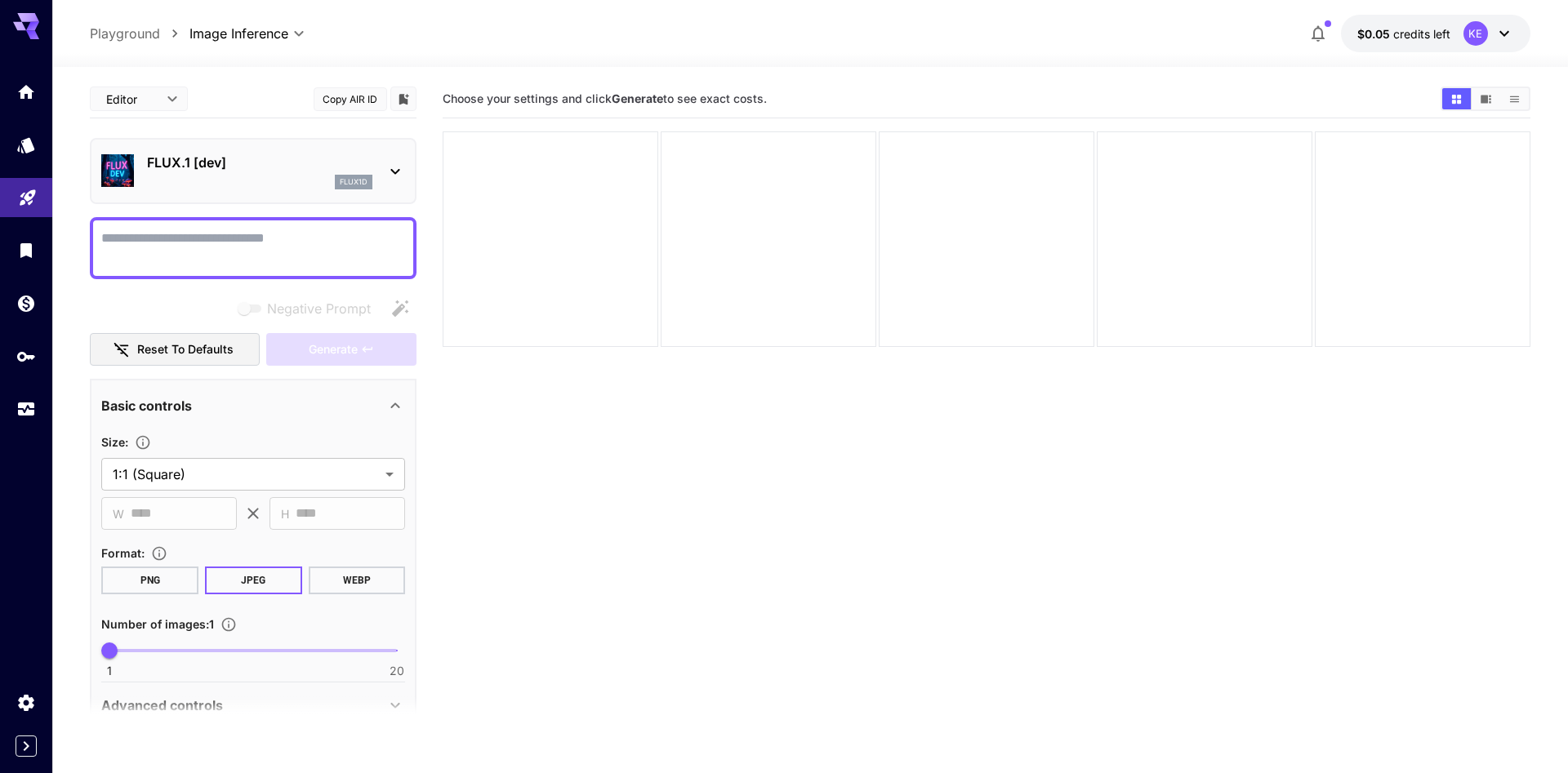
click at [198, 252] on textarea "Negative Prompt" at bounding box center [253, 248] width 304 height 39
click at [30, 152] on link at bounding box center [26, 145] width 52 height 40
